Goal: Subscribe to service/newsletter

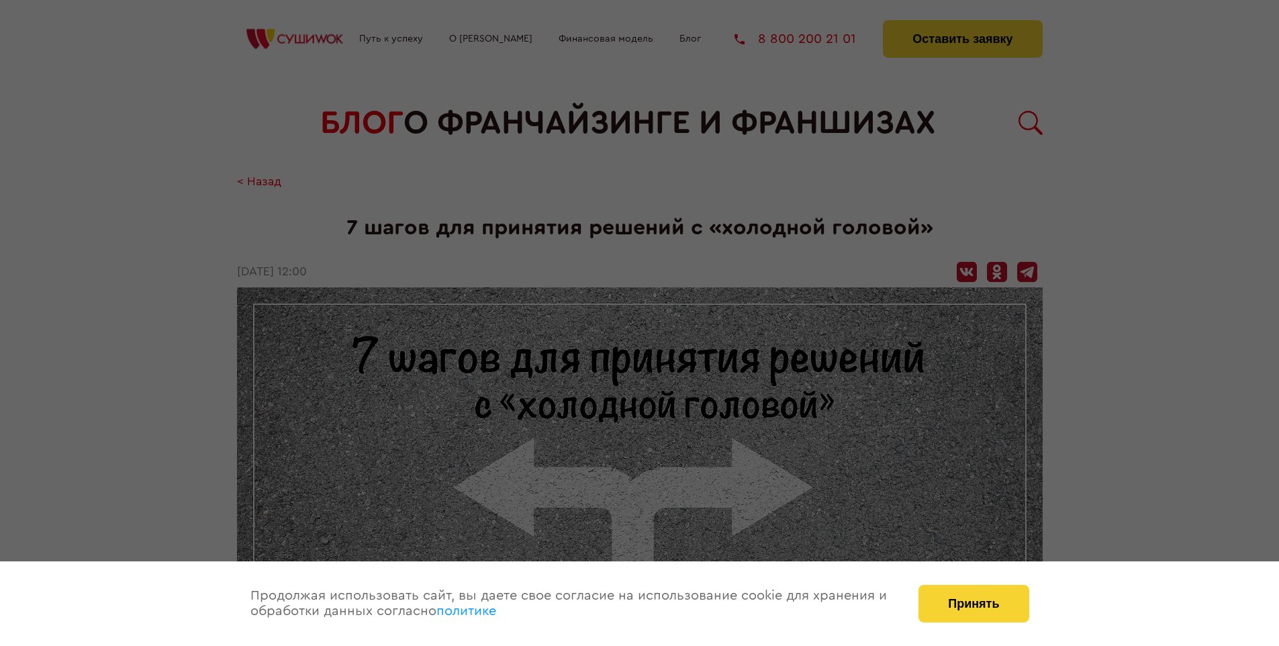
scroll to position [1434, 0]
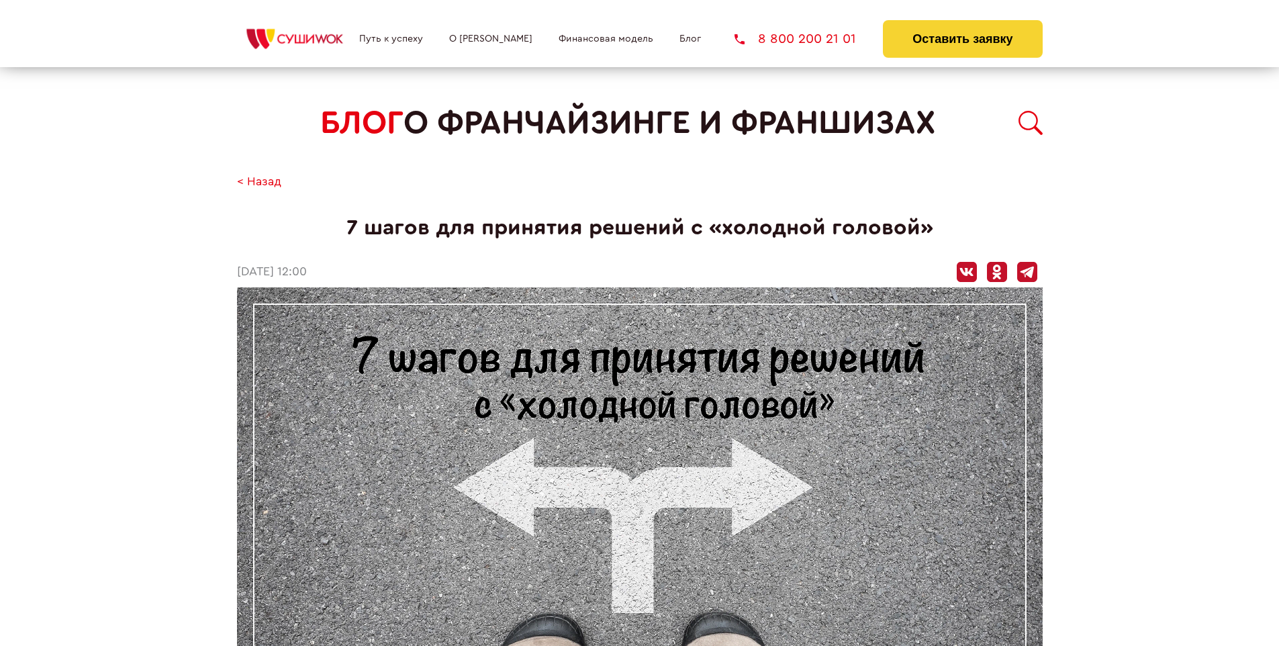
scroll to position [1434, 0]
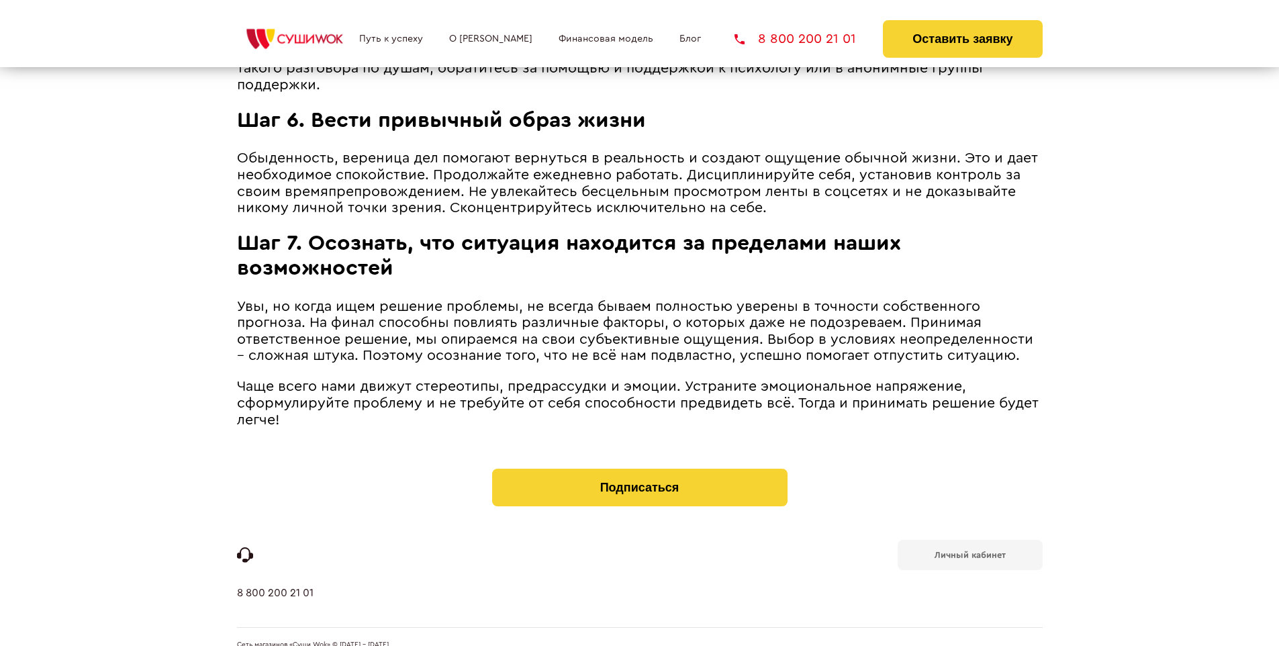
click at [969, 550] on b "Личный кабинет" at bounding box center [969, 554] width 71 height 9
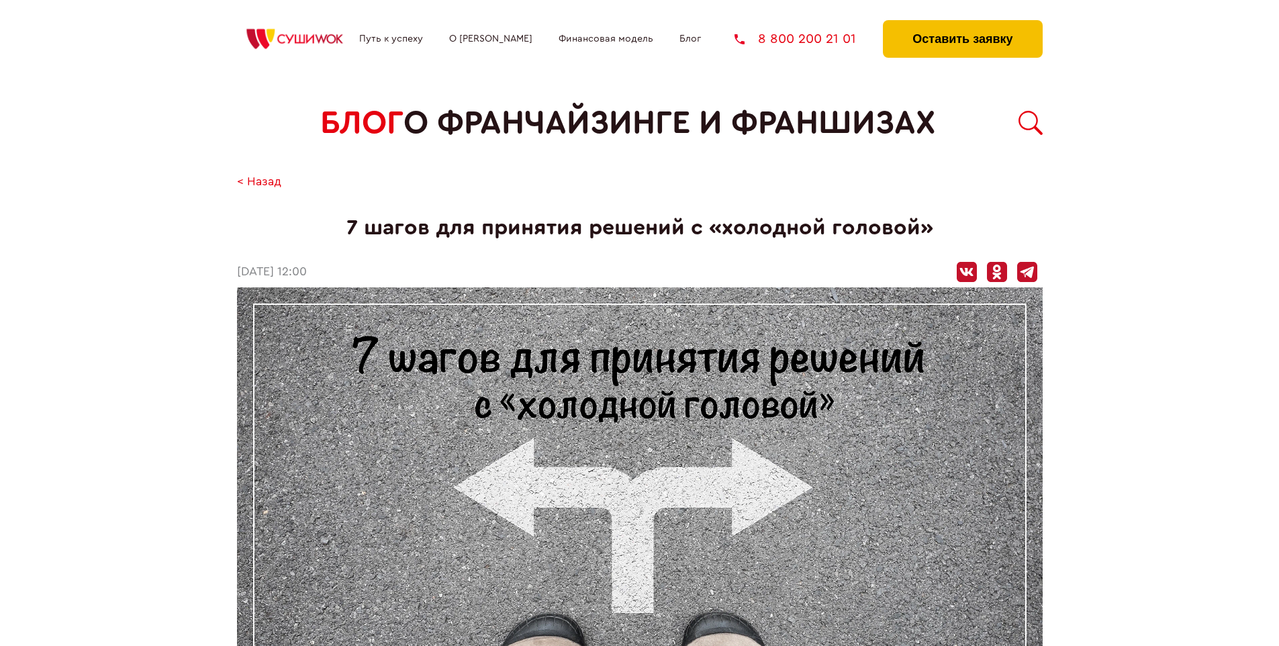
click at [962, 23] on button "Оставить заявку" at bounding box center [962, 39] width 159 height 38
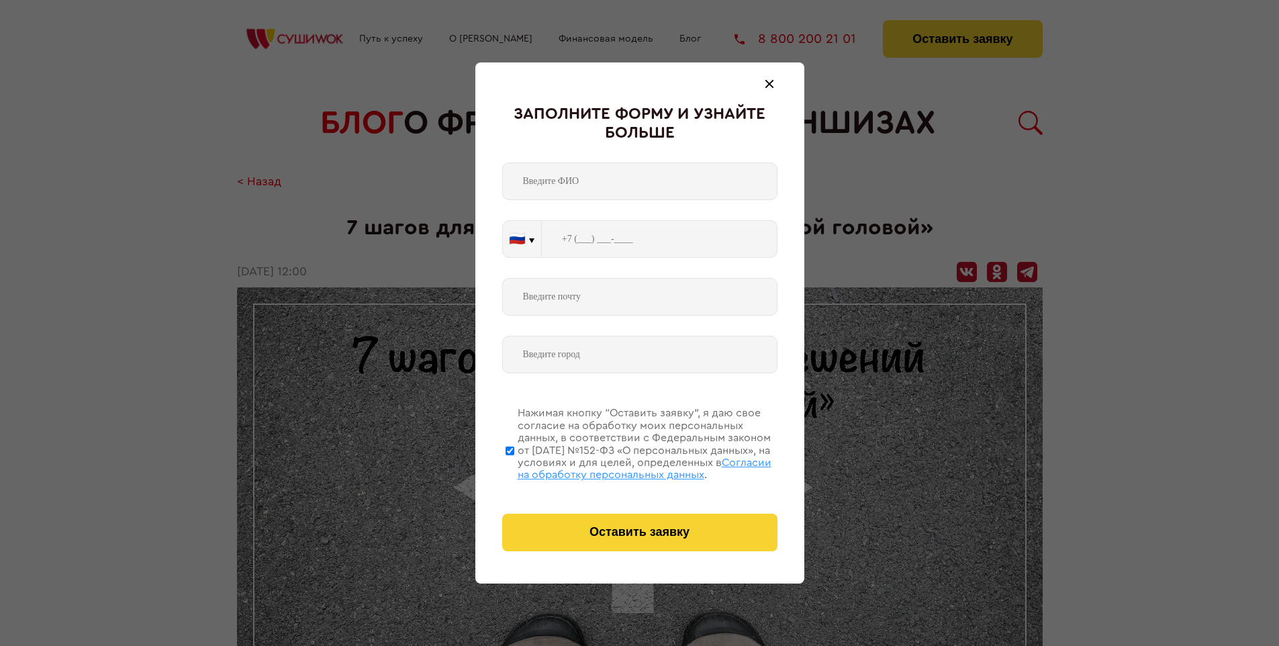
click at [622, 467] on span "Согласии на обработку персональных данных" at bounding box center [645, 468] width 254 height 23
click at [514, 467] on input "Нажимая кнопку “Оставить заявку”, я даю свое согласие на обработку моих персона…" at bounding box center [509, 450] width 9 height 107
checkbox input "false"
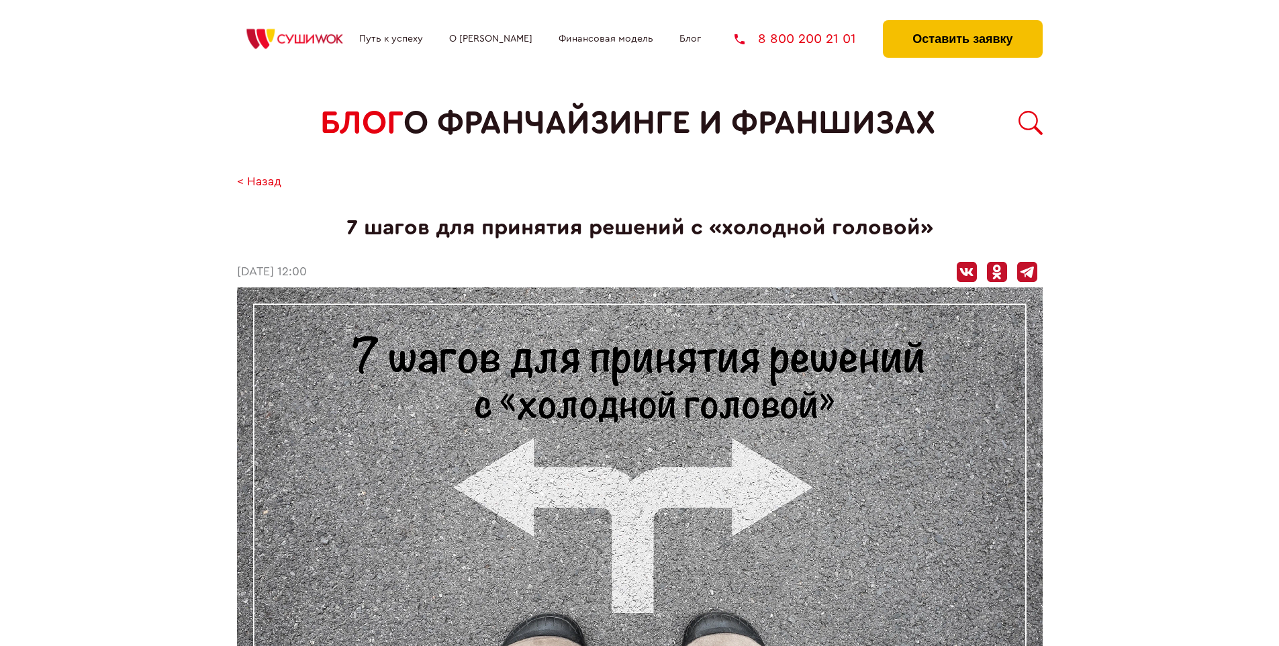
click at [962, 23] on button "Оставить заявку" at bounding box center [962, 39] width 159 height 38
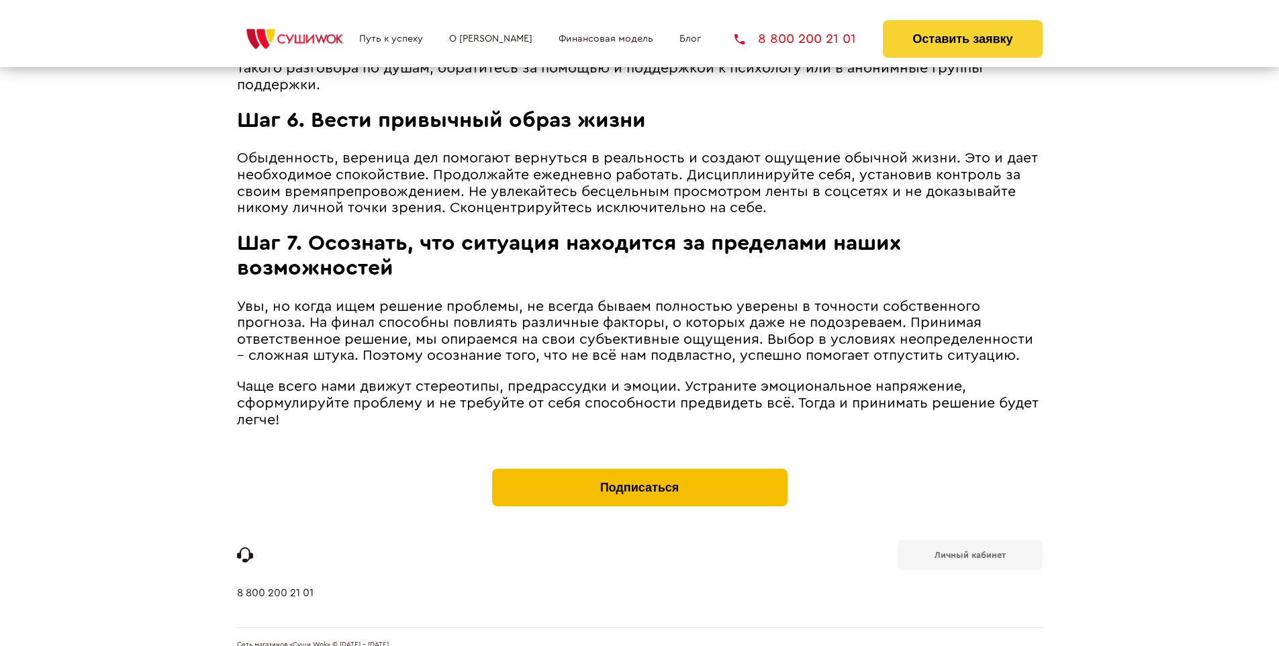
click at [639, 469] on button "Подписаться" at bounding box center [639, 488] width 295 height 38
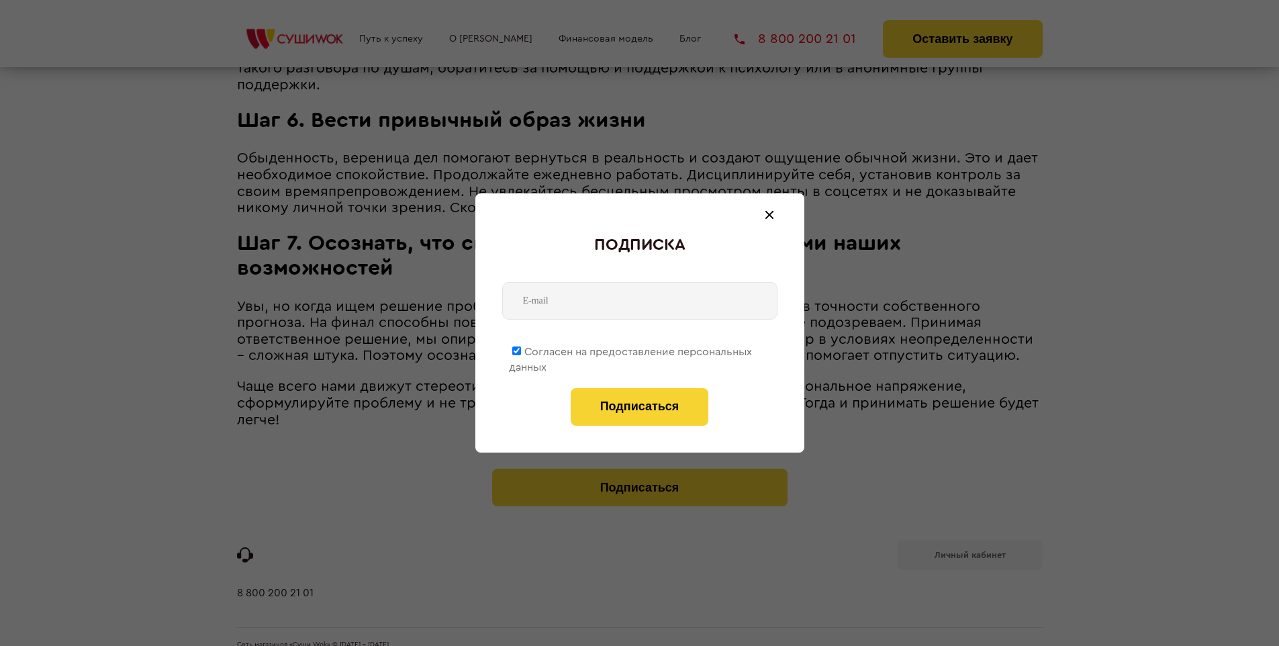
click at [631, 349] on span "Согласен на предоставление персональных данных" at bounding box center [630, 359] width 243 height 26
click at [521, 349] on input "Согласен на предоставление персональных данных" at bounding box center [516, 350] width 9 height 9
checkbox input "false"
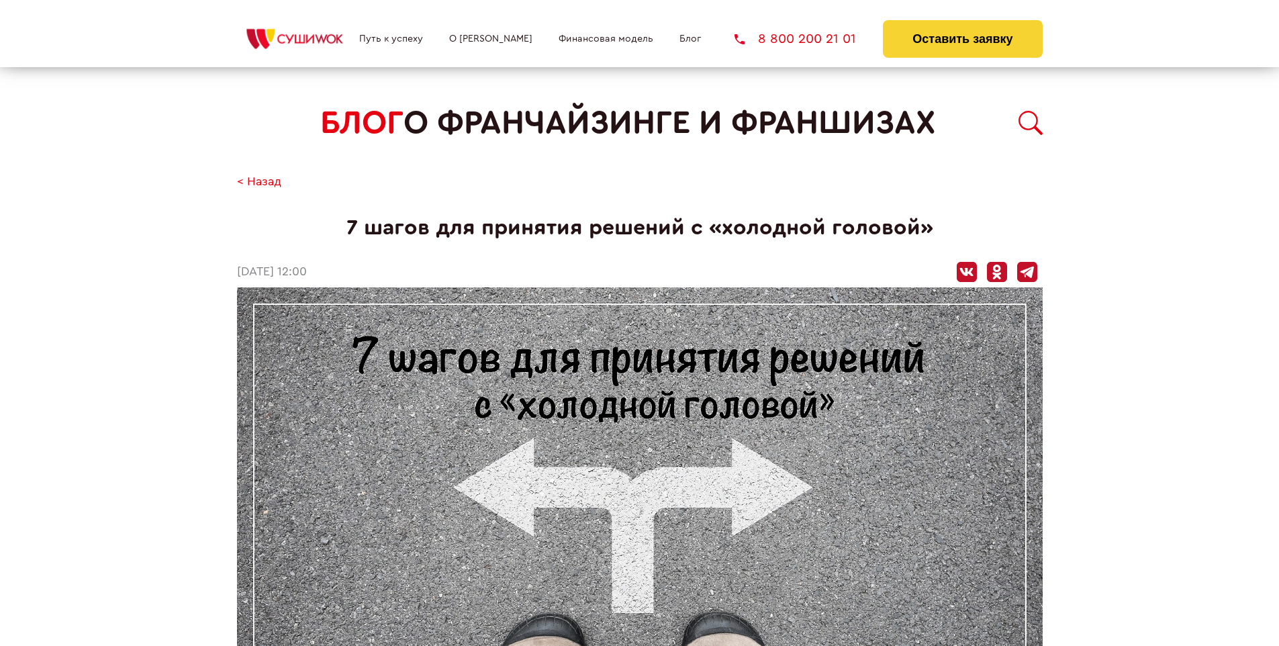
scroll to position [1434, 0]
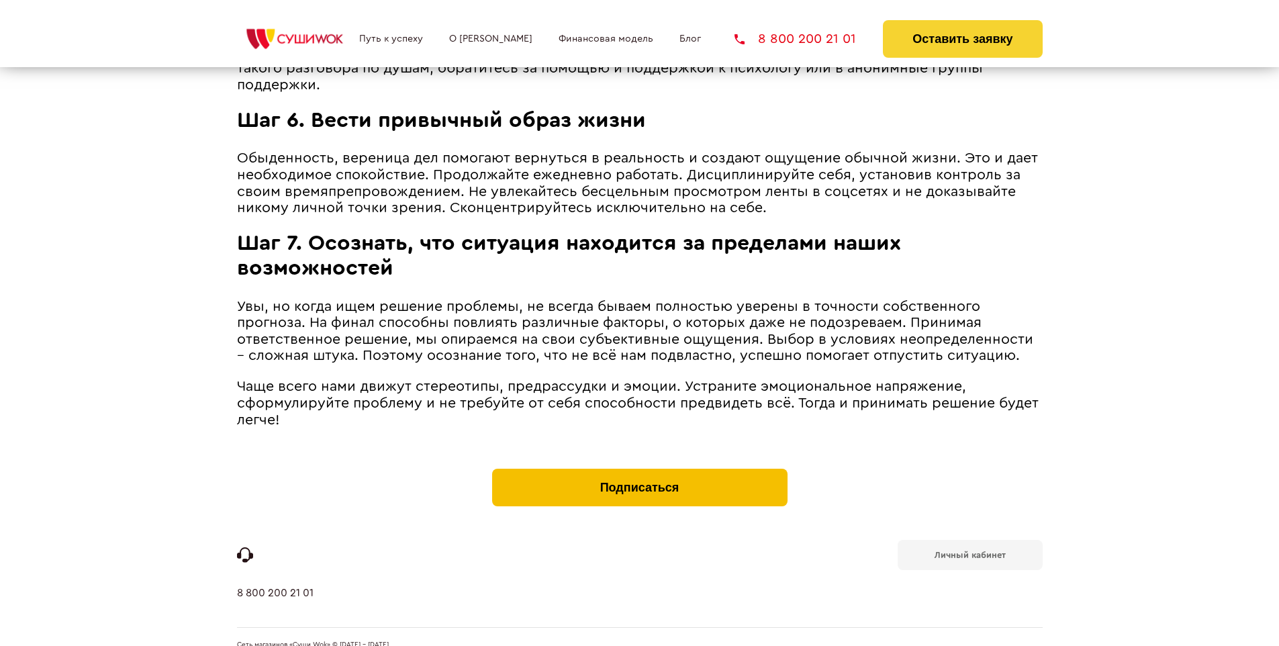
click at [639, 469] on button "Подписаться" at bounding box center [639, 488] width 295 height 38
